Goal: Task Accomplishment & Management: Use online tool/utility

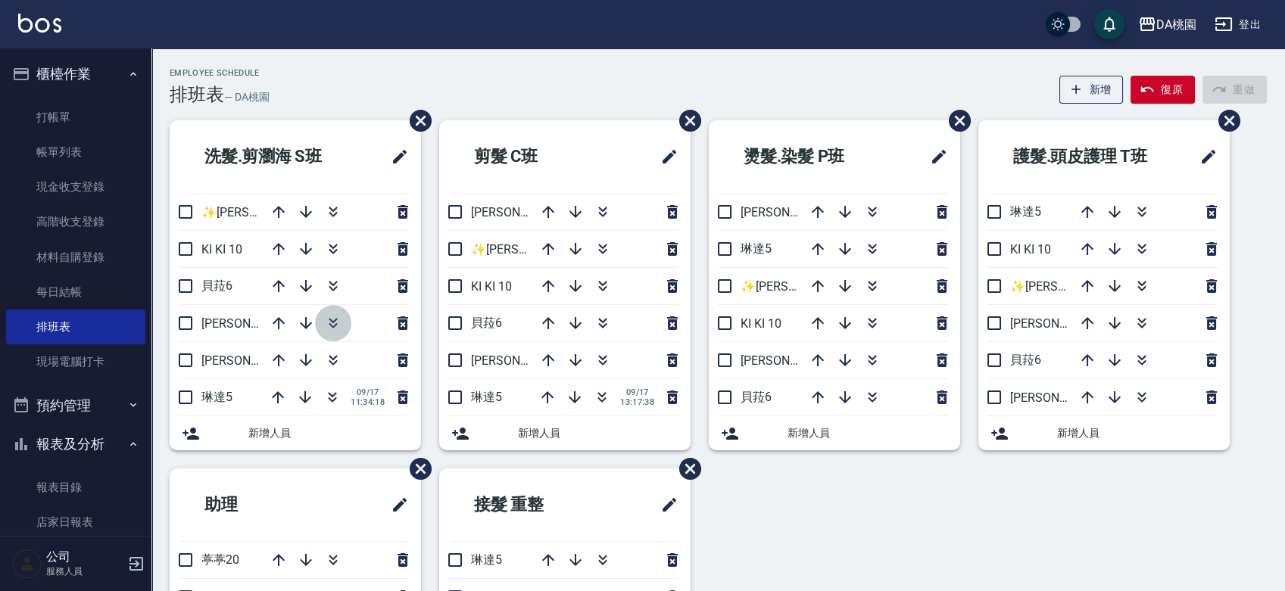
click at [334, 323] on icon "button" at bounding box center [333, 323] width 18 height 18
click at [332, 357] on icon "button" at bounding box center [333, 357] width 8 height 5
click at [333, 356] on icon "button" at bounding box center [332, 360] width 18 height 18
click at [282, 394] on icon "button" at bounding box center [278, 397] width 18 height 18
click at [273, 392] on icon "button" at bounding box center [278, 397] width 18 height 18
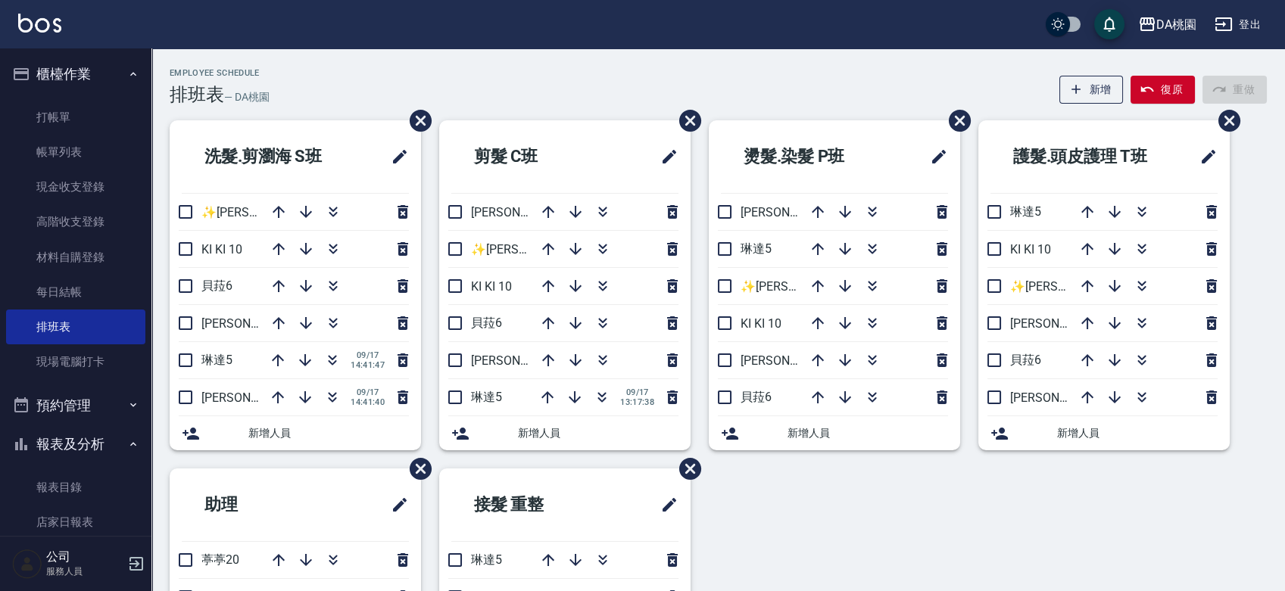
click at [806, 531] on div "洗髮.剪瀏海 S班 ✨GARY蓋瑞 ✨16 KI KI 10 貝菈6 愛莉絲3 琳達5 09/17 14:41:47 桑妮8 09/17 14:41:40 新…" at bounding box center [708, 468] width 1115 height 696
click at [329, 394] on icon "button" at bounding box center [333, 394] width 8 height 5
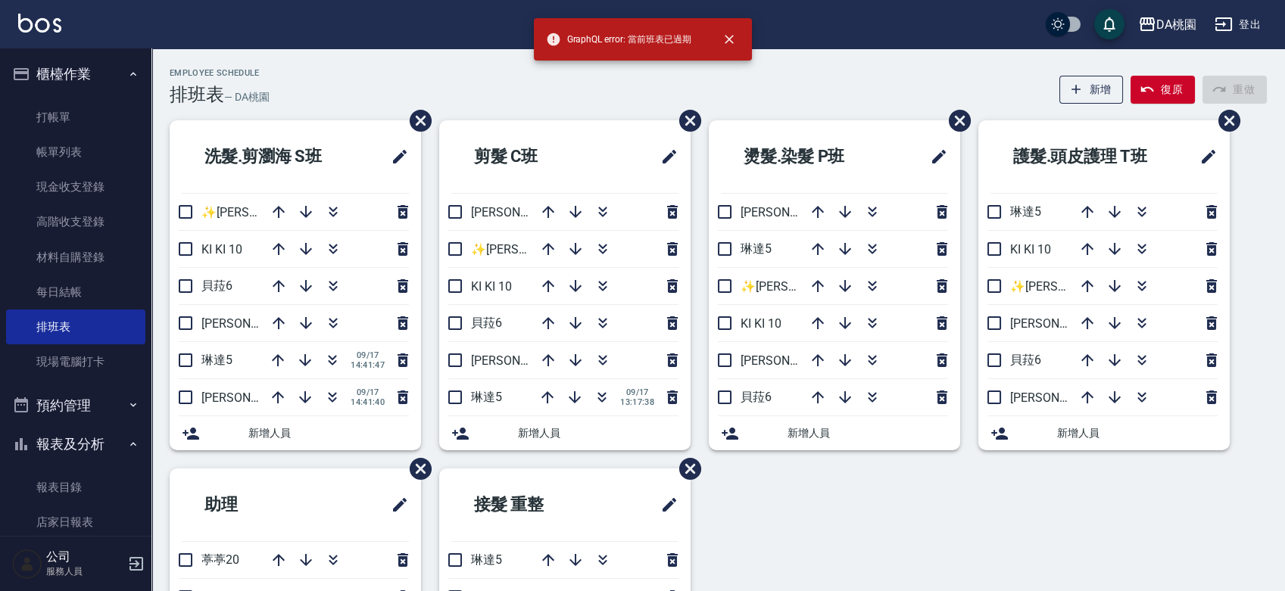
click at [808, 505] on div "洗髮.剪瀏海 S班 ✨GARY蓋瑞 ✨16 KI KI 10 貝菈6 愛莉絲3 琳達5 09/17 14:41:47 桑妮8 09/17 14:41:40 新…" at bounding box center [708, 468] width 1115 height 696
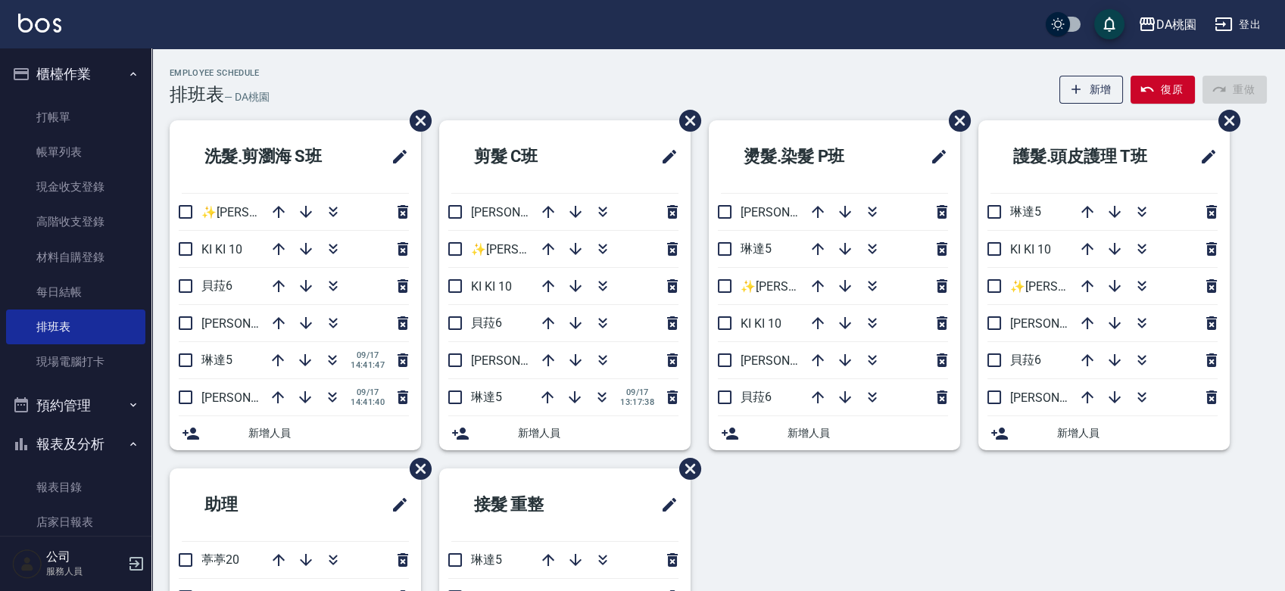
click at [561, 93] on div "Employee Schedule 排班表 — DA桃園 新增 復原 重做" at bounding box center [718, 86] width 1097 height 37
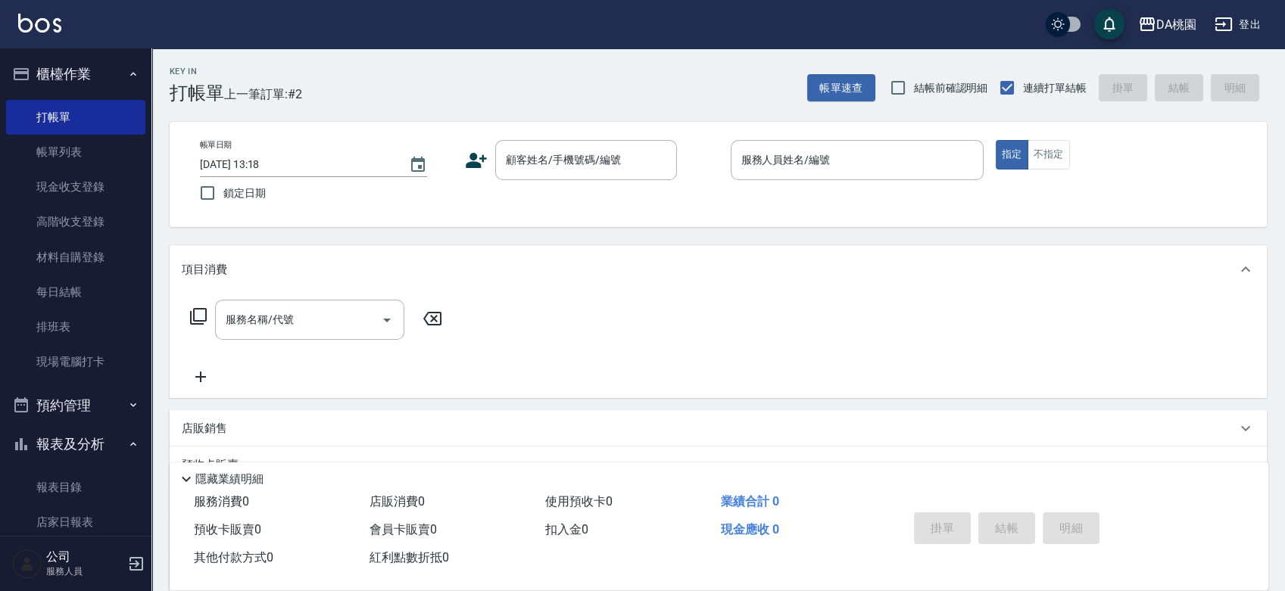
click at [561, 158] on input "顧客姓名/手機號碼/編號" at bounding box center [574, 160] width 145 height 26
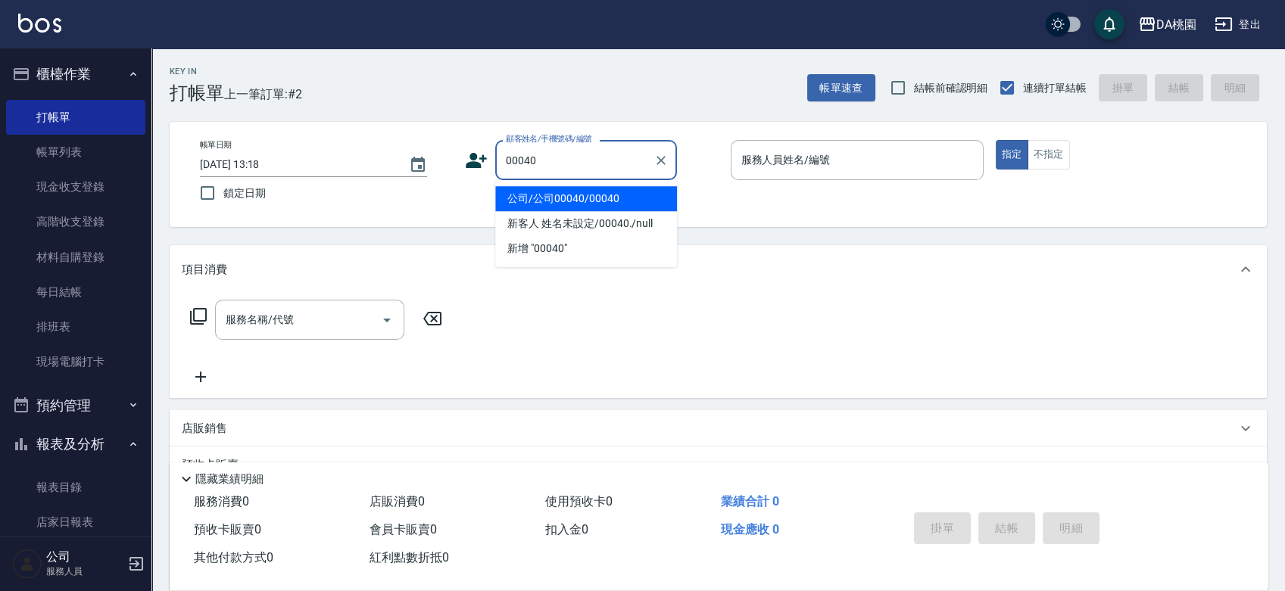
type input "公司/公司00040/00040"
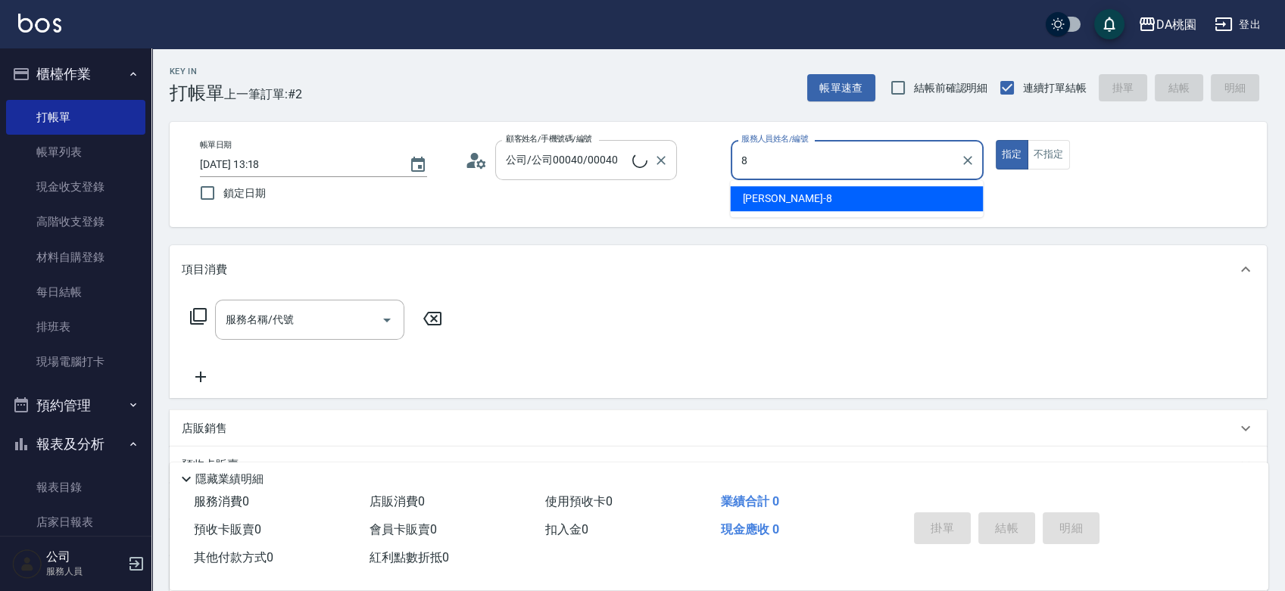
type input "[PERSON_NAME]-8"
type button "true"
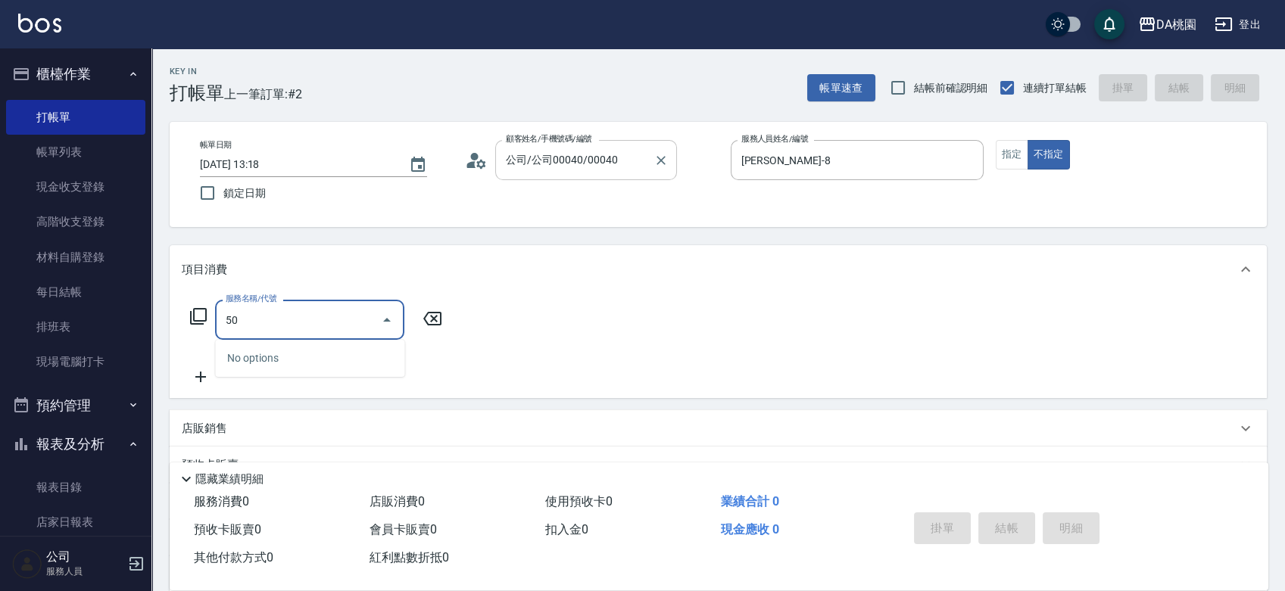
type input "508"
type input "30"
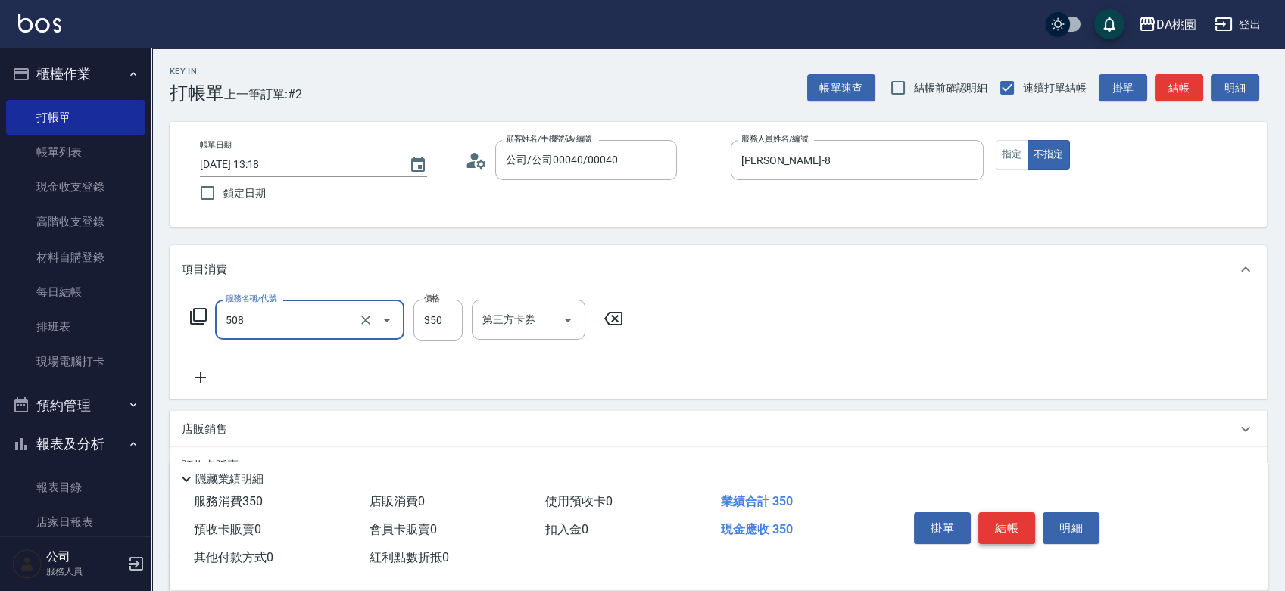
type input "精油舒壓洗髮(508)"
click at [1009, 515] on button "結帳" at bounding box center [1006, 529] width 57 height 32
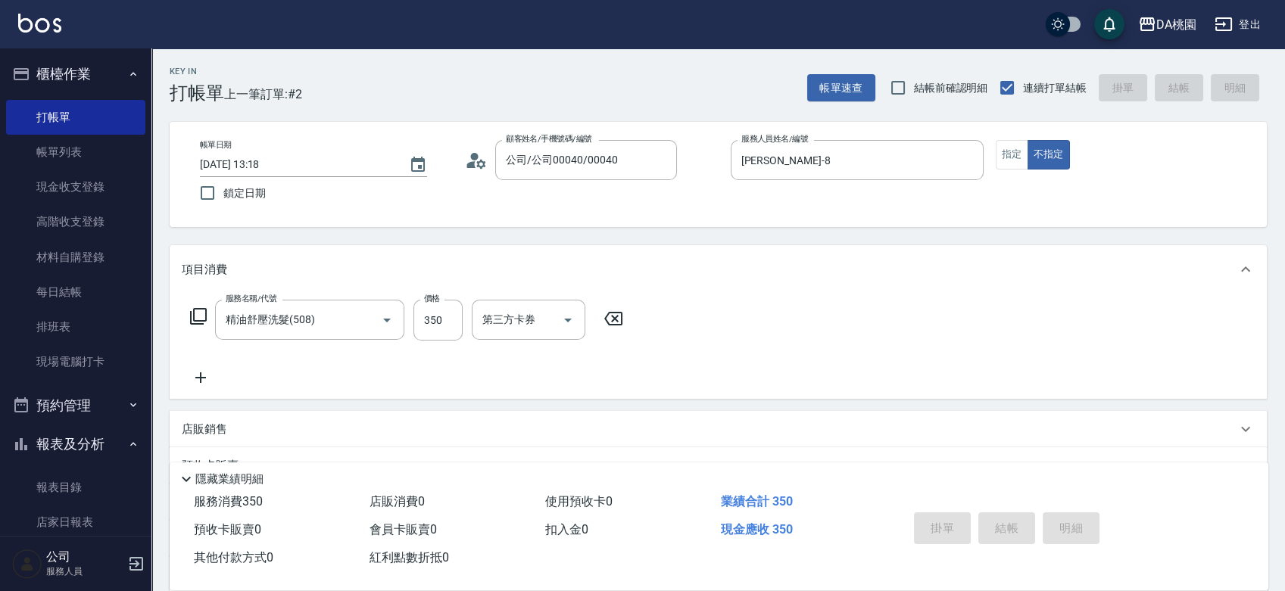
type input "[DATE] 14:49"
type input "0"
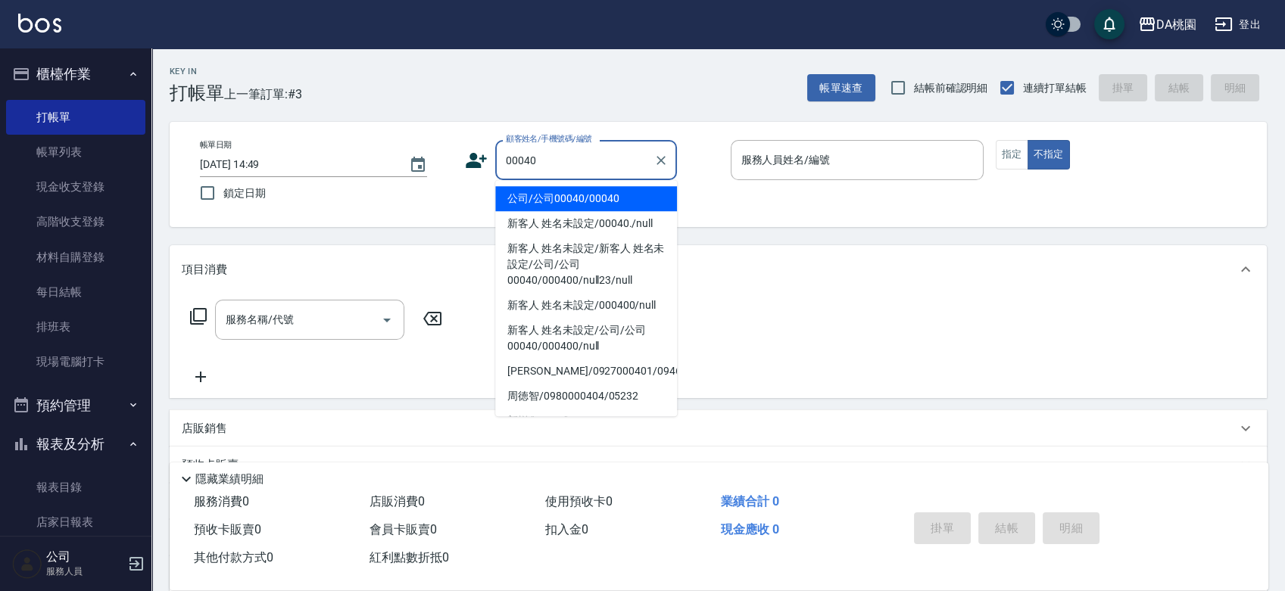
type input "公司/公司00040/00040"
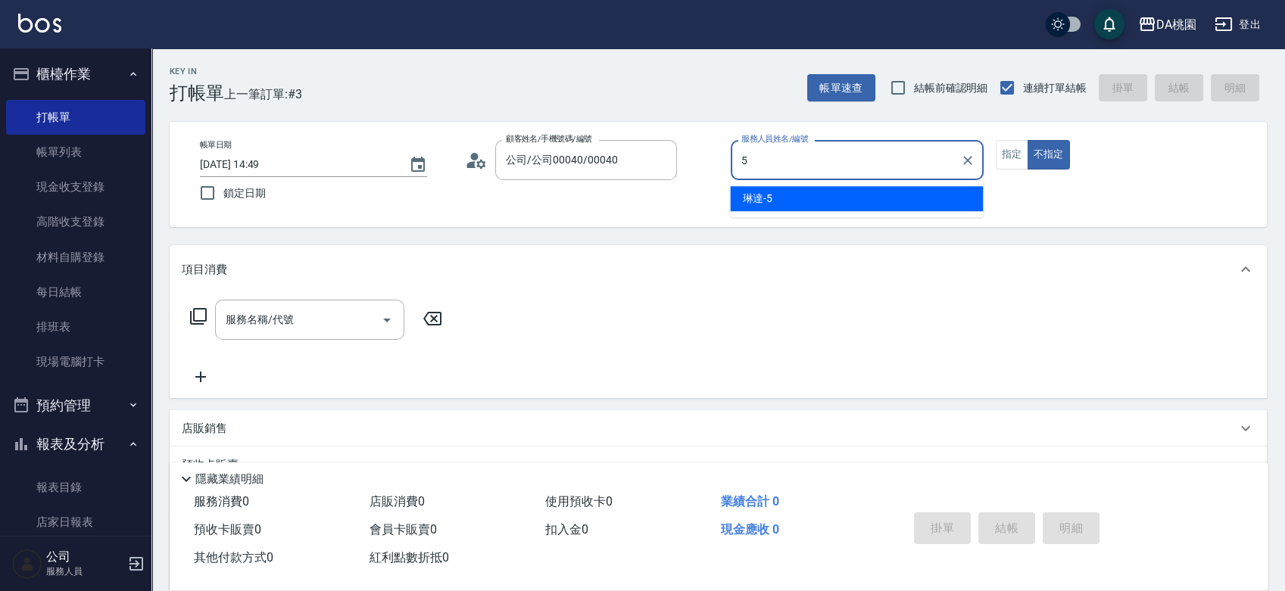
type input "琳達-5"
type button "false"
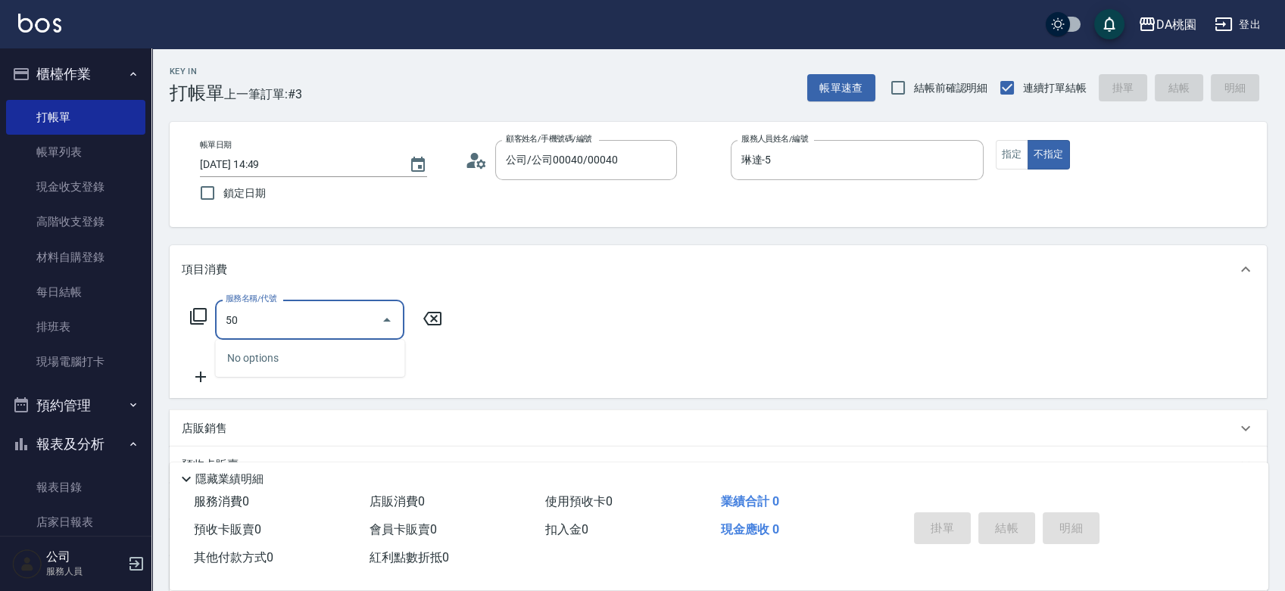
type input "500"
type input "20"
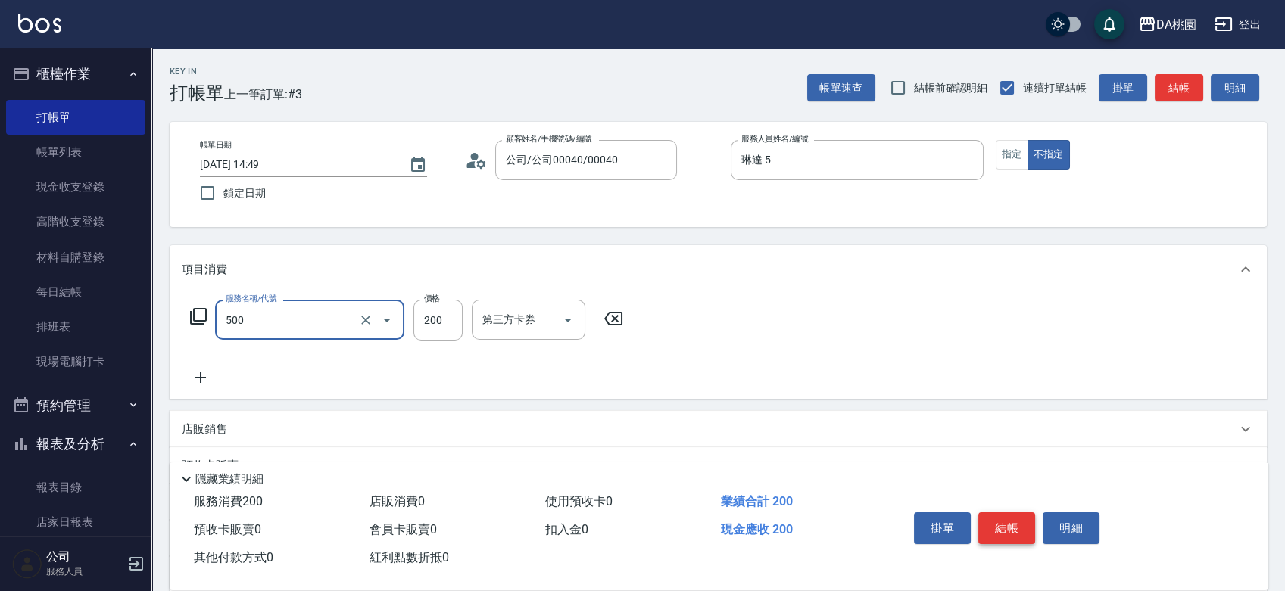
type input "洗髮(500)"
type input "0"
type input "25"
type input "20"
type input "250"
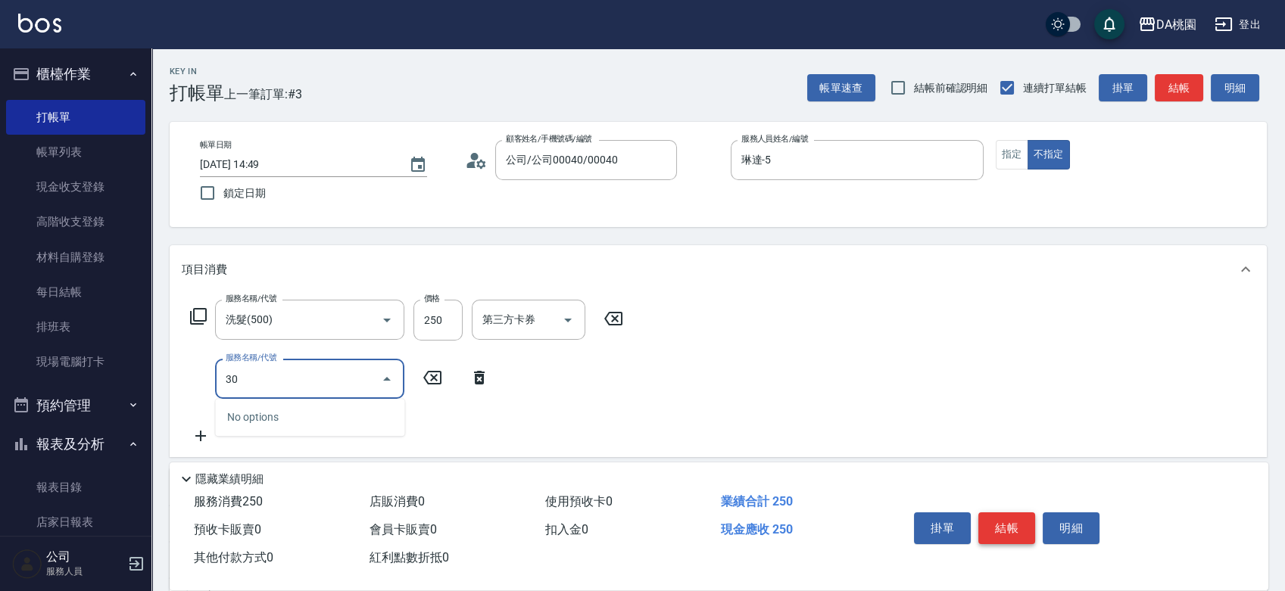
type input "303"
type input "50"
type input "A級剪髮(303)"
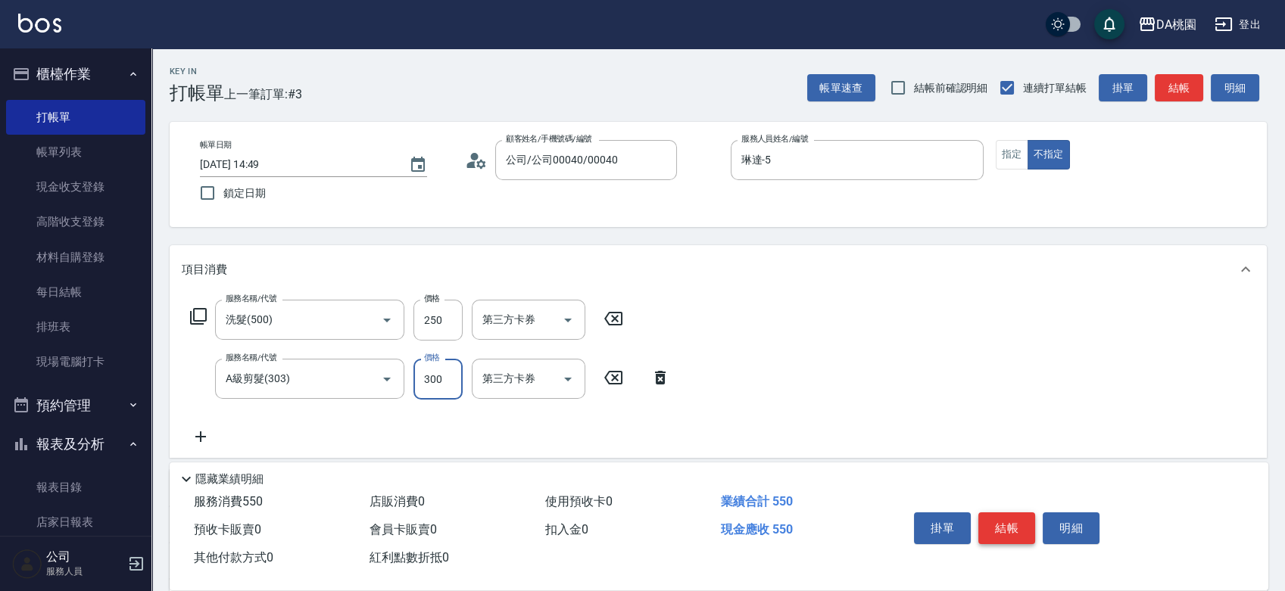
type input "20"
type input "350"
type input "60"
type input "350"
click at [1009, 515] on button "結帳" at bounding box center [1006, 529] width 57 height 32
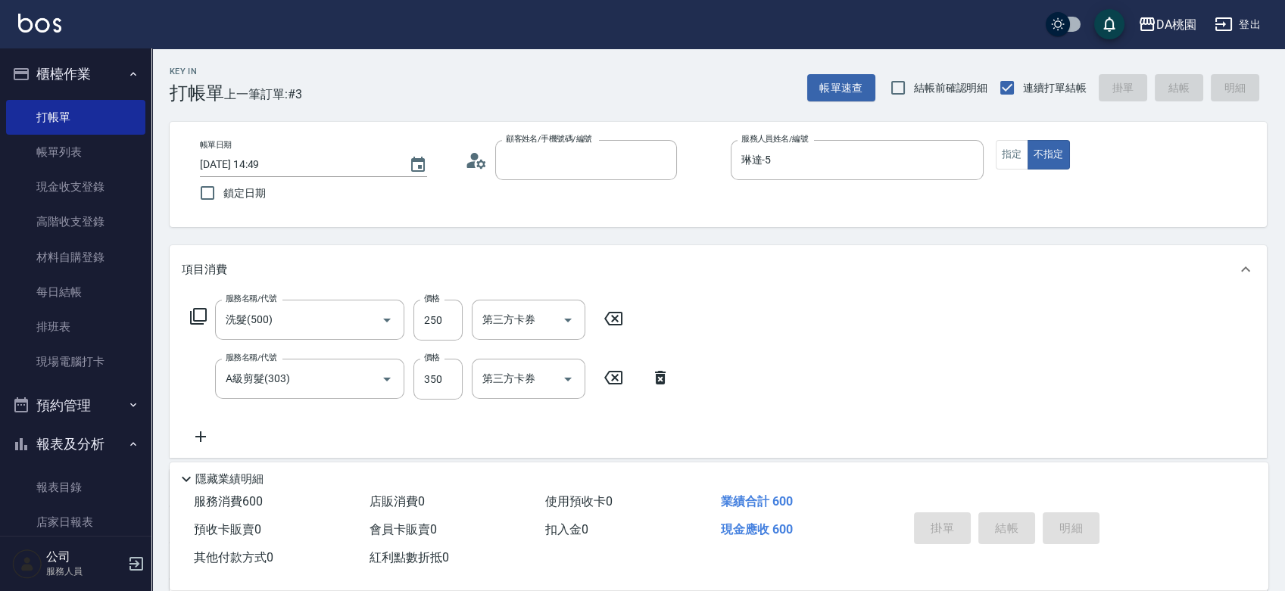
type input "0"
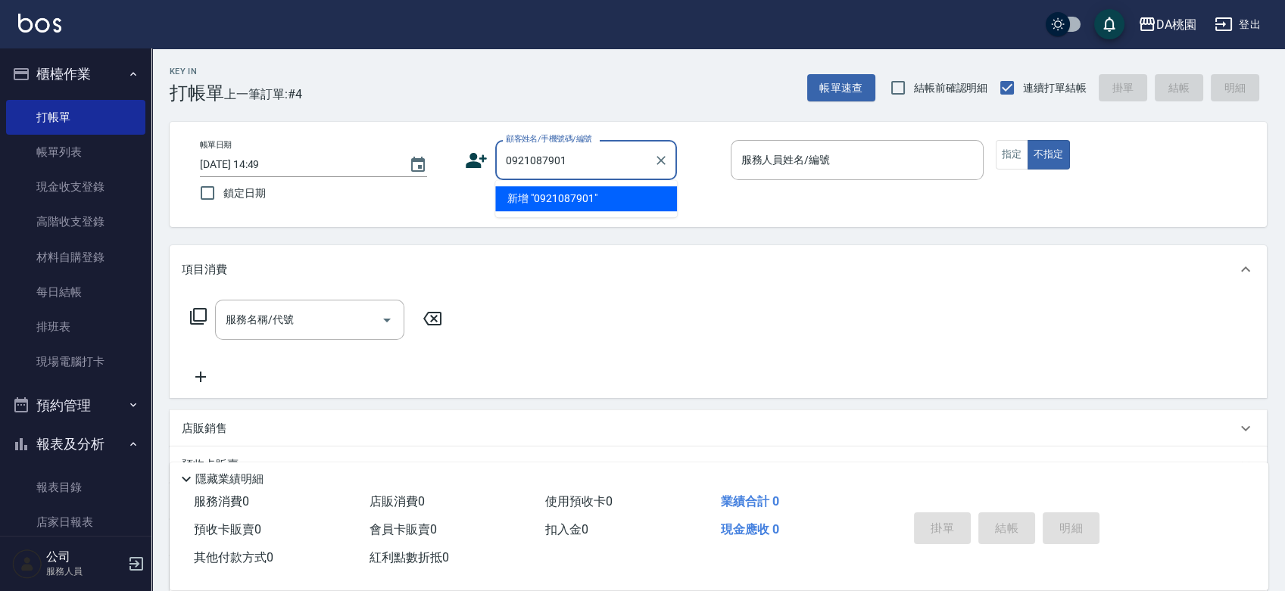
type input "0921087901"
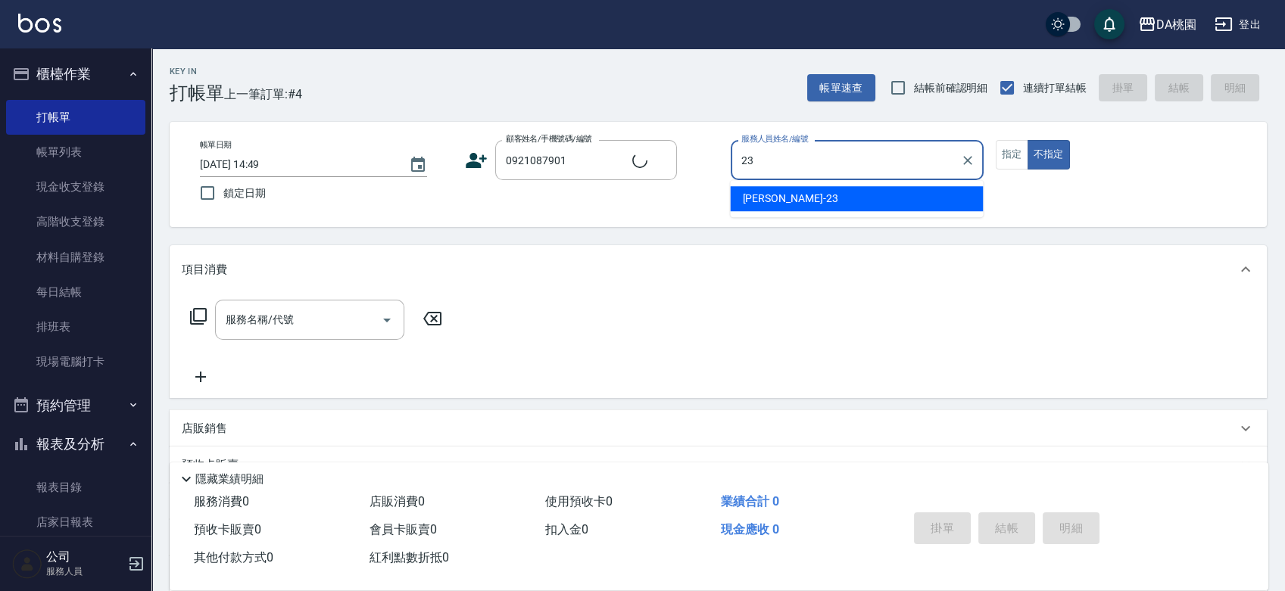
type input "亞瑟 -23"
type input "[PERSON_NAME]/0921087901/02476"
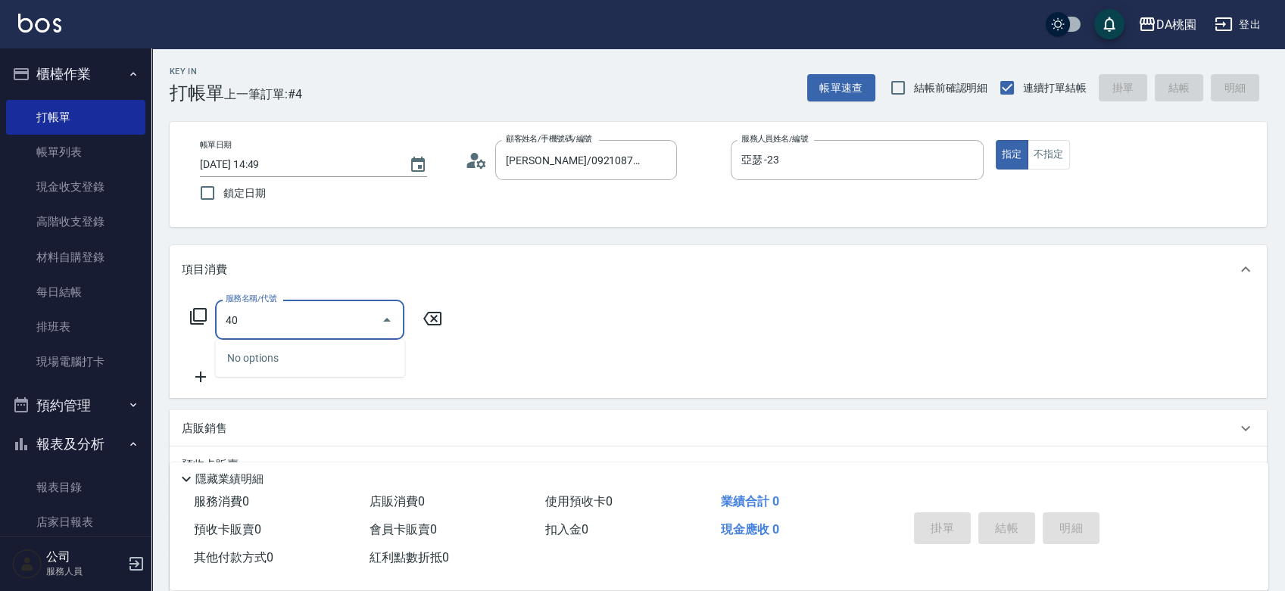
type input "401"
type input "150"
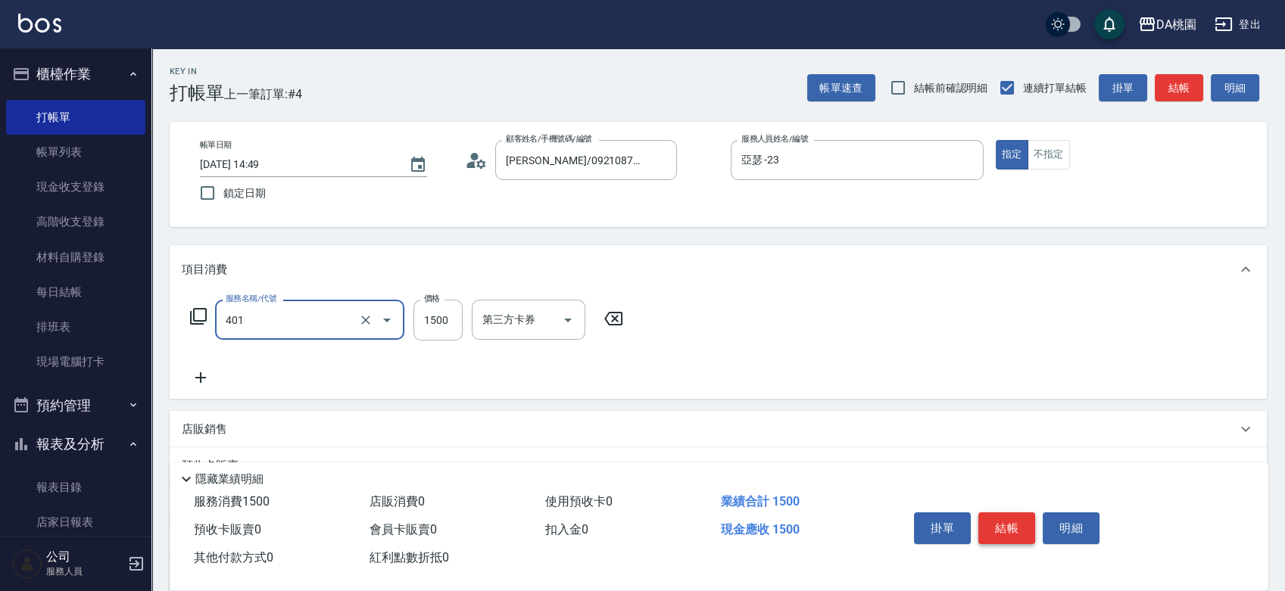
type input "染髮(互助)(401)"
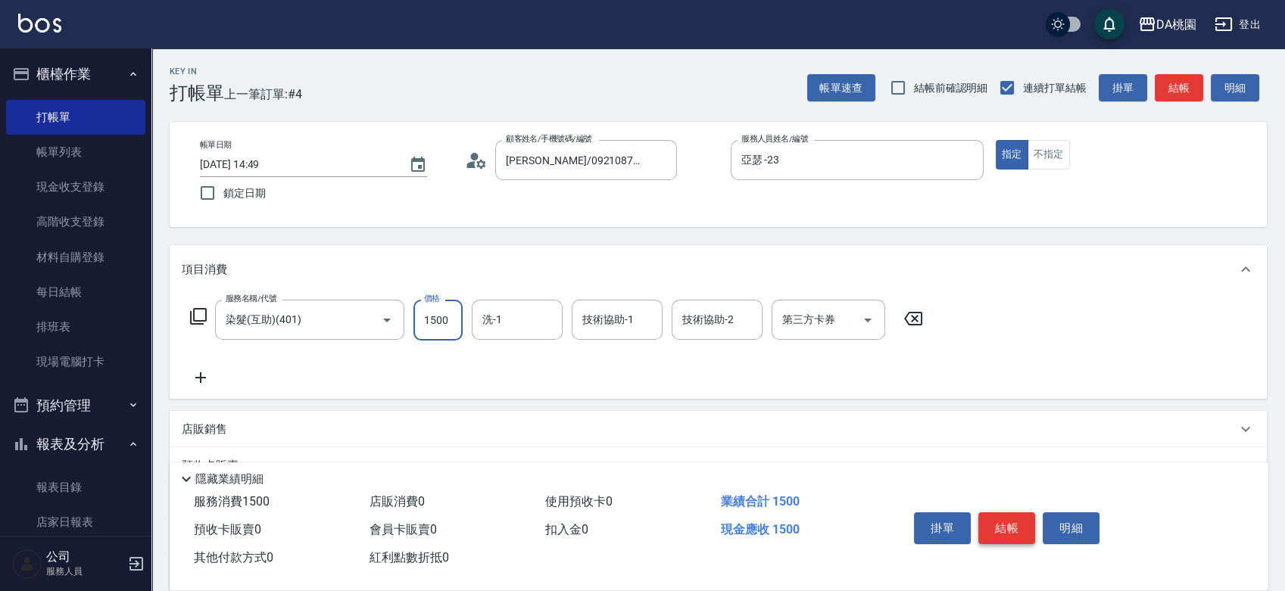
type input "1"
type input "0"
type input "120"
type input "10"
type input "1200"
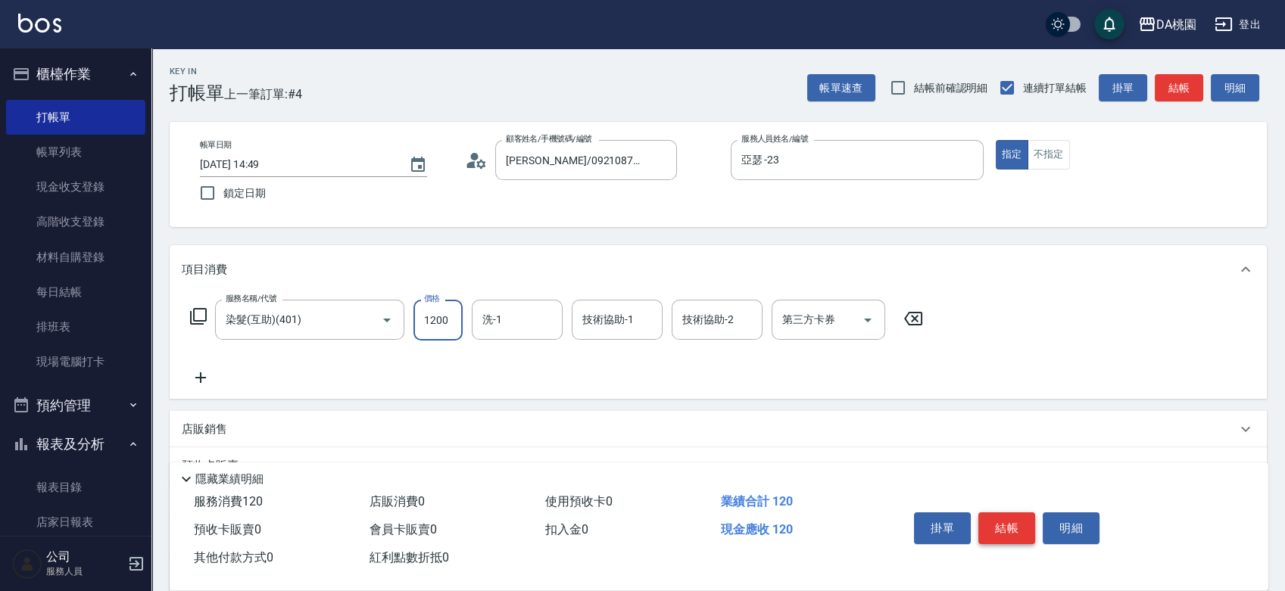
type input "120"
type input "1200"
type input "[PERSON_NAME]-18"
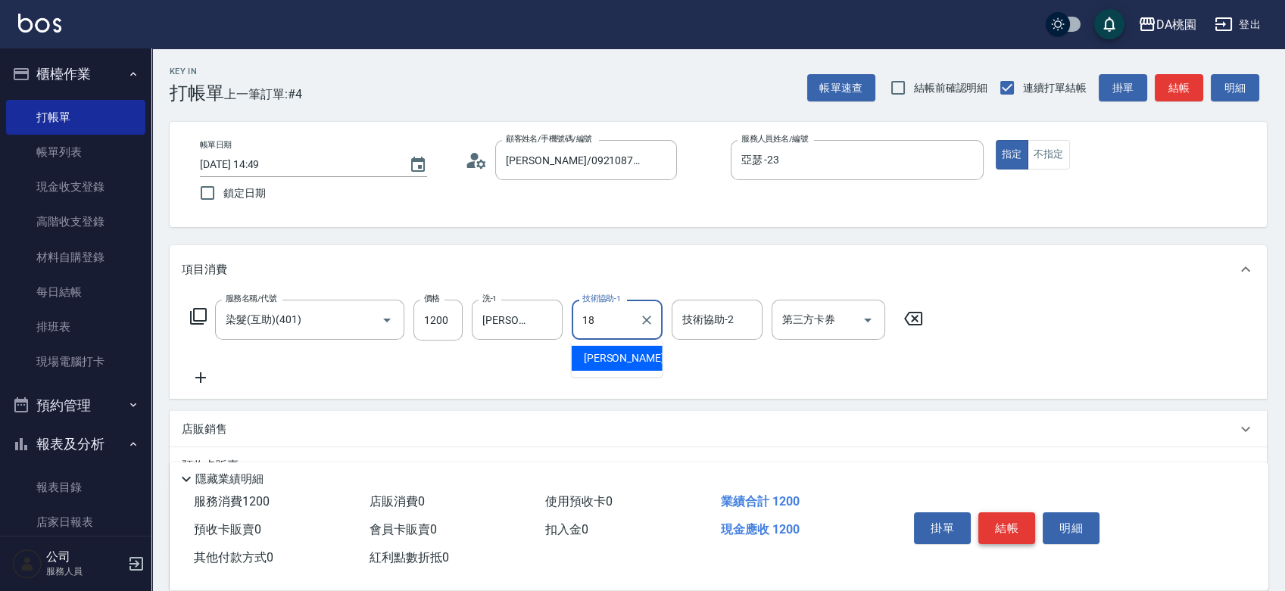
type input "[PERSON_NAME]-18"
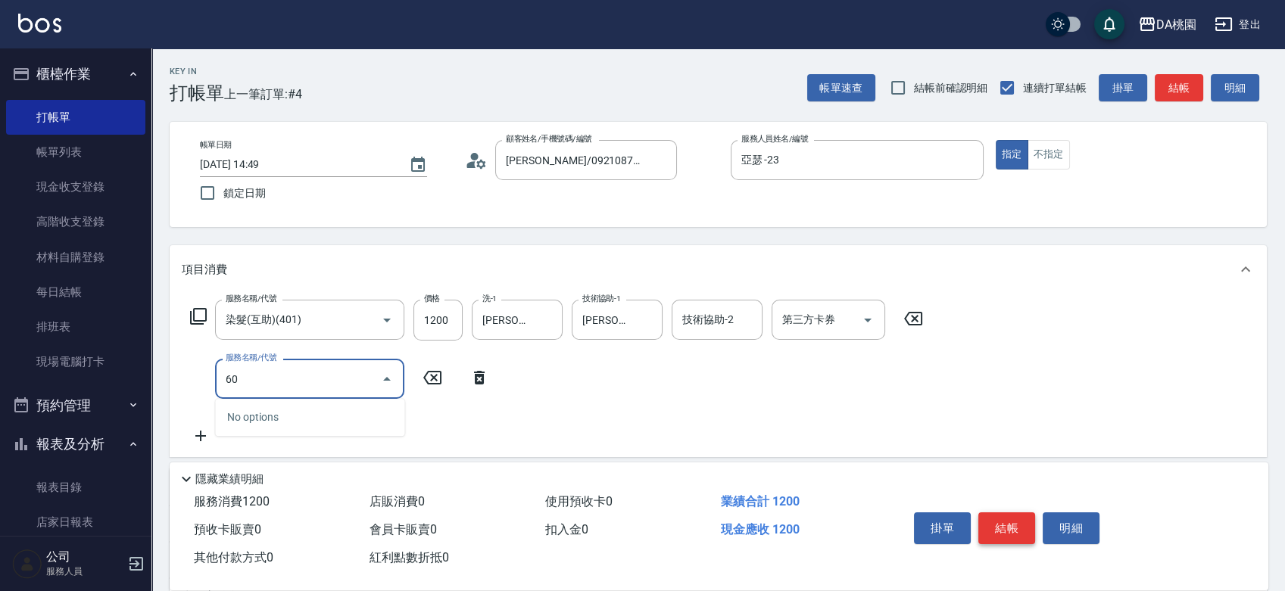
type input "609"
type input "240"
type input "鱗脂質護髮(互助)(609)"
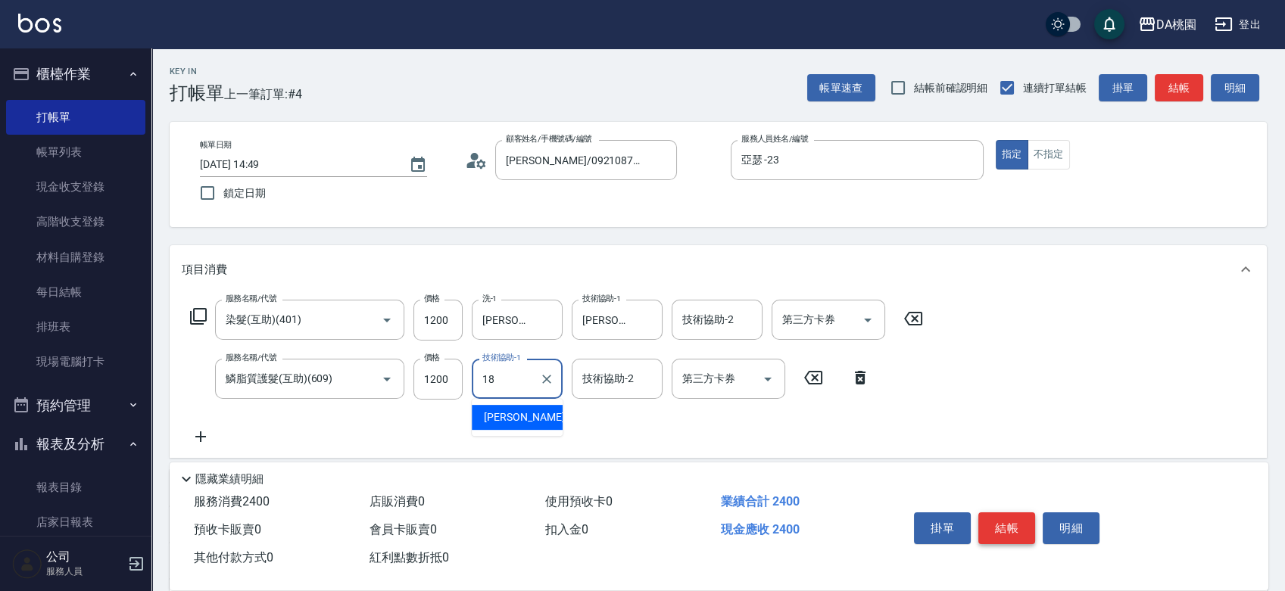
type input "[PERSON_NAME]-18"
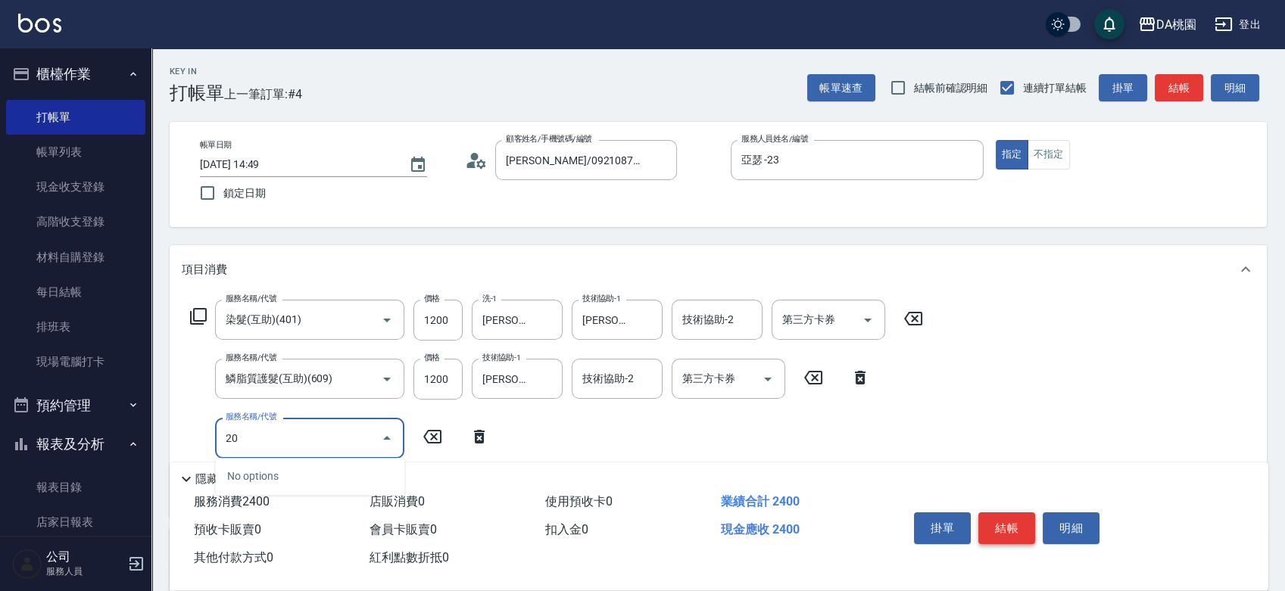
type input "201"
type input "390"
type input "離子燙-互助(201)"
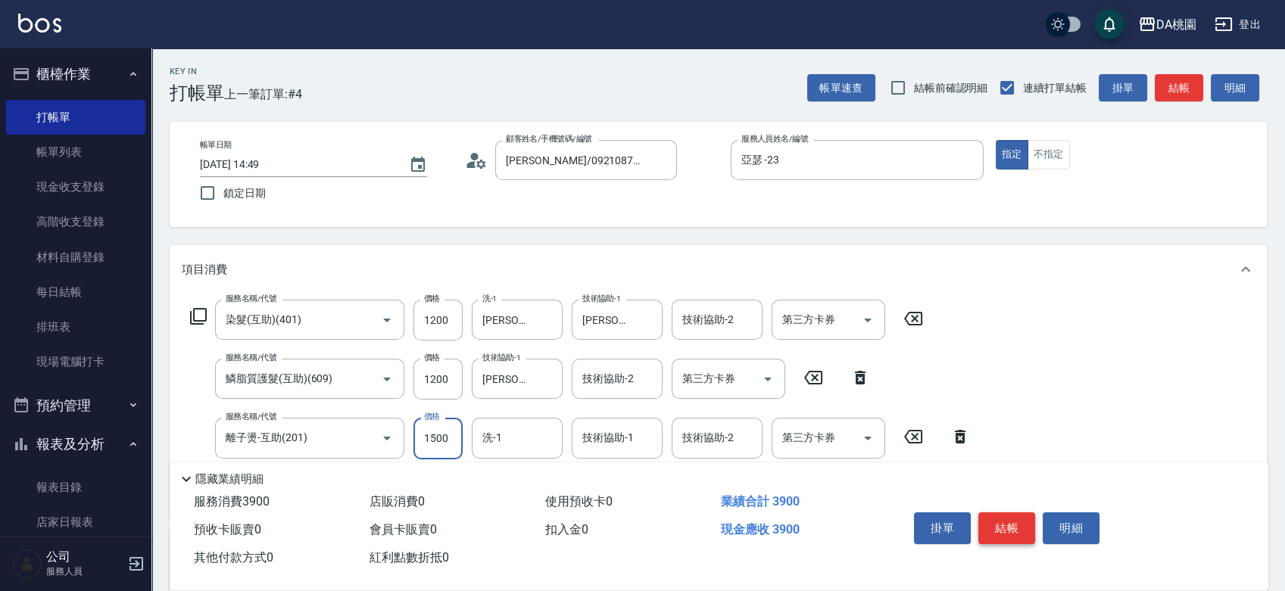
type input "1"
type input "240"
type input "180"
type input "250"
type input "1800"
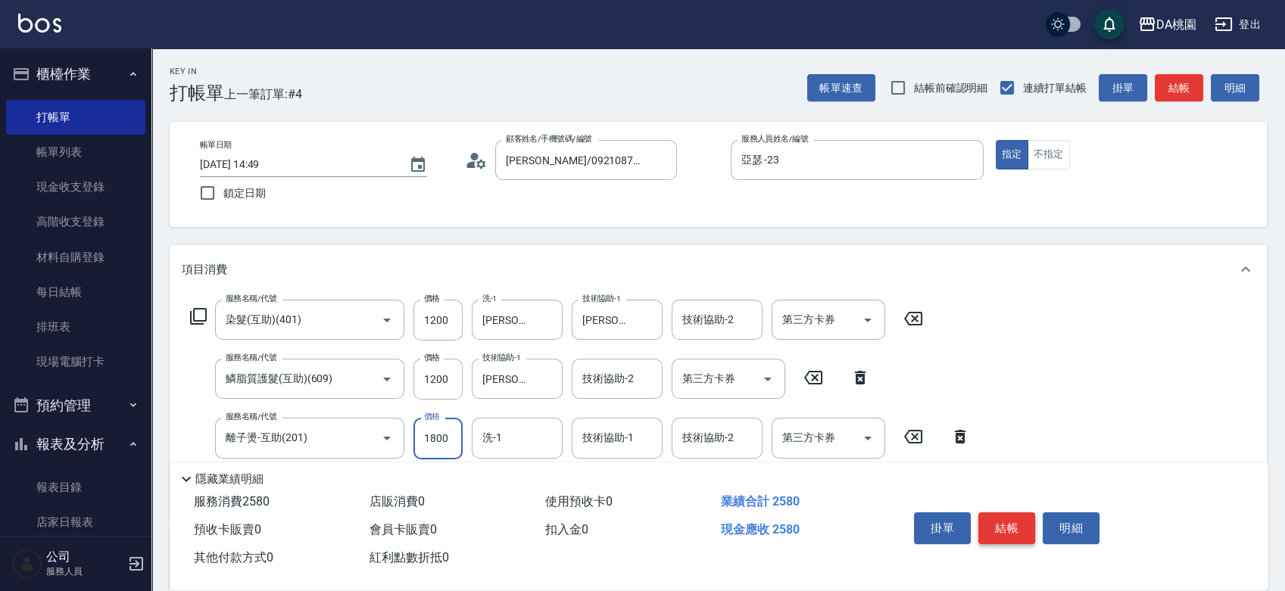
type input "420"
type input "1800"
type input "[PERSON_NAME]-18"
click at [1009, 515] on button "結帳" at bounding box center [1006, 529] width 57 height 32
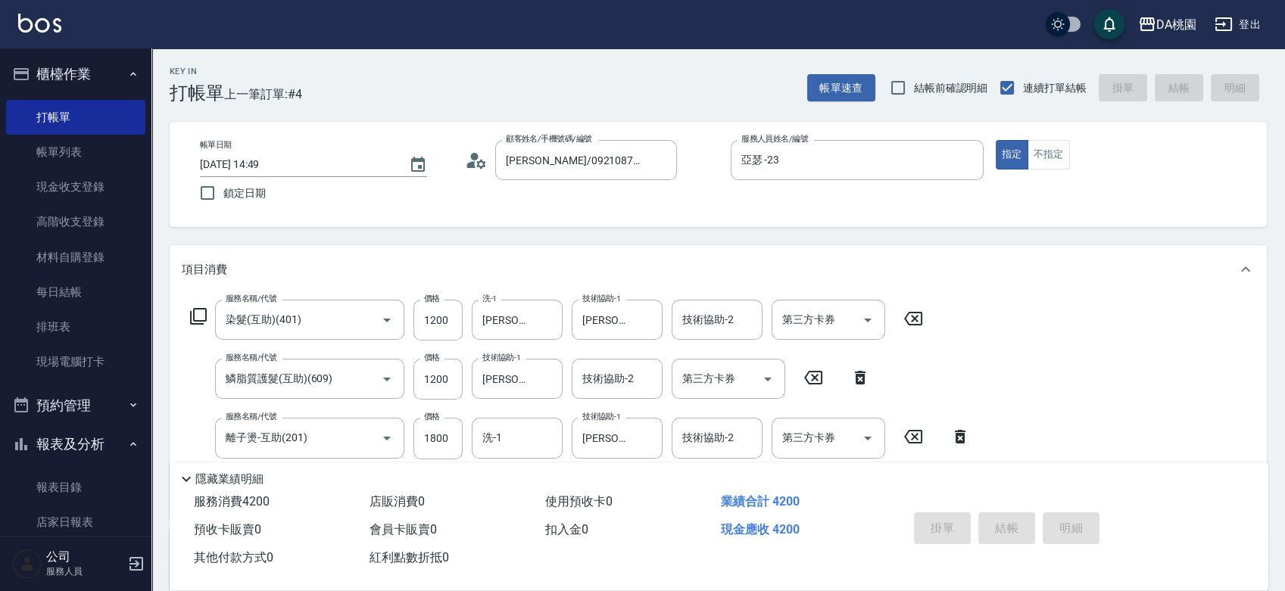
type input "[DATE] 14:50"
type input "0"
